Goal: Task Accomplishment & Management: Use online tool/utility

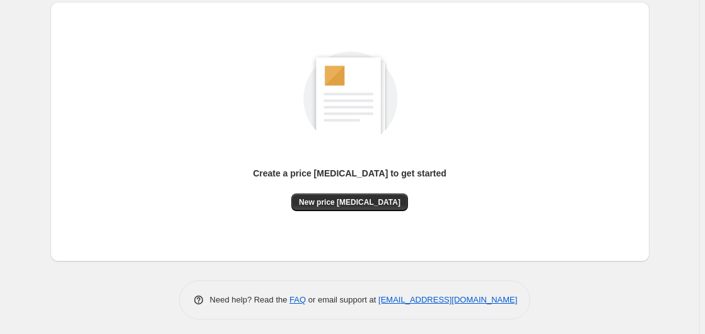
scroll to position [138, 0]
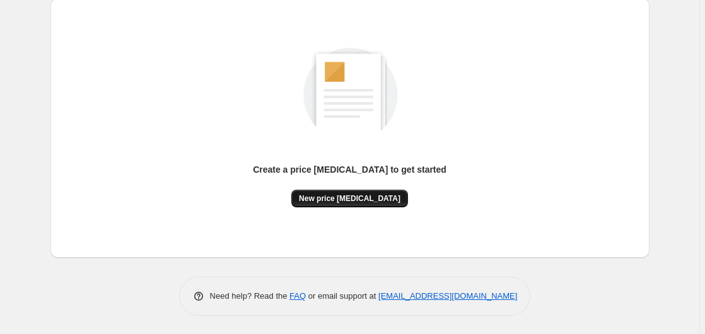
click at [360, 202] on span "New price [MEDICAL_DATA]" at bounding box center [350, 199] width 102 height 10
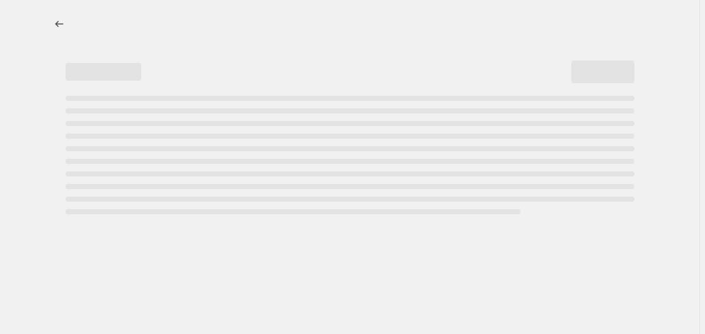
select select "percentage"
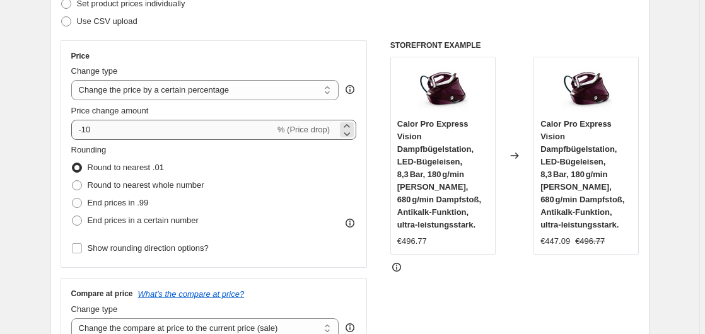
scroll to position [193, 0]
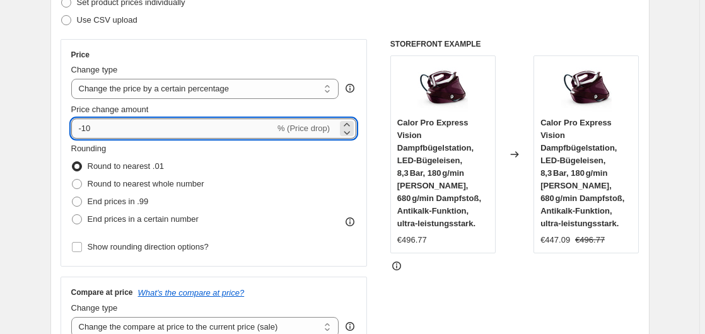
click at [143, 134] on input "-10" at bounding box center [173, 129] width 204 height 20
type input "-1"
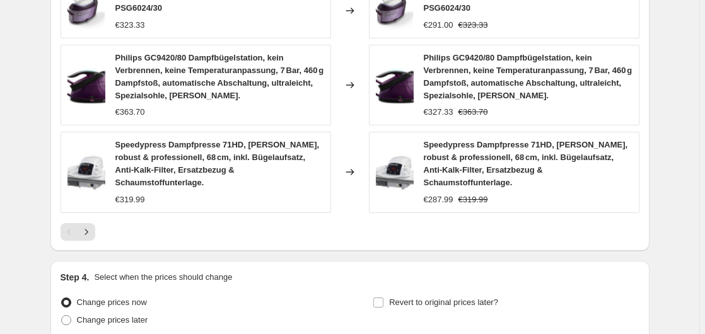
scroll to position [994, 0]
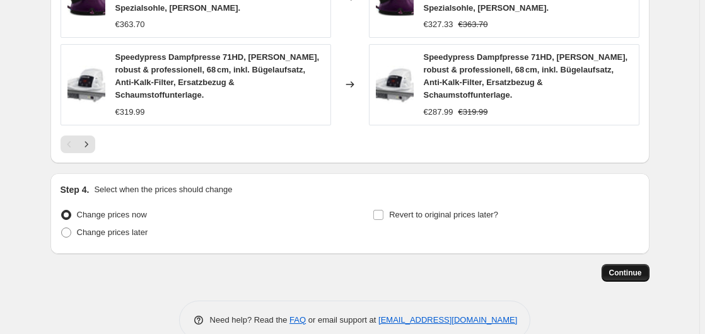
type input "-35"
click at [636, 268] on span "Continue" at bounding box center [625, 273] width 33 height 10
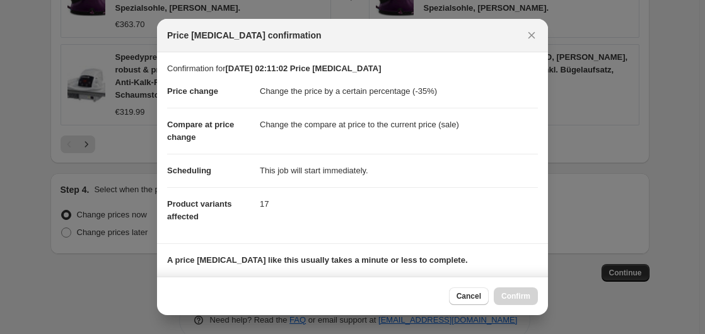
scroll to position [199, 0]
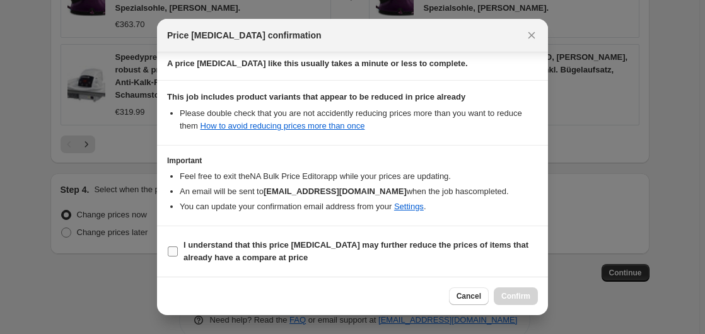
click at [353, 245] on b "I understand that this price [MEDICAL_DATA] may further reduce the prices of it…" at bounding box center [356, 251] width 345 height 22
click at [178, 247] on input "I understand that this price [MEDICAL_DATA] may further reduce the prices of it…" at bounding box center [173, 252] width 10 height 10
checkbox input "true"
click at [513, 284] on div "Cancel Confirm" at bounding box center [352, 296] width 391 height 38
click at [515, 294] on span "Confirm" at bounding box center [515, 296] width 29 height 10
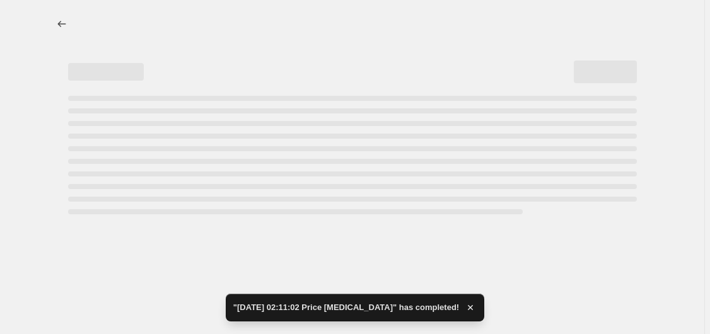
select select "percentage"
